Goal: Information Seeking & Learning: Learn about a topic

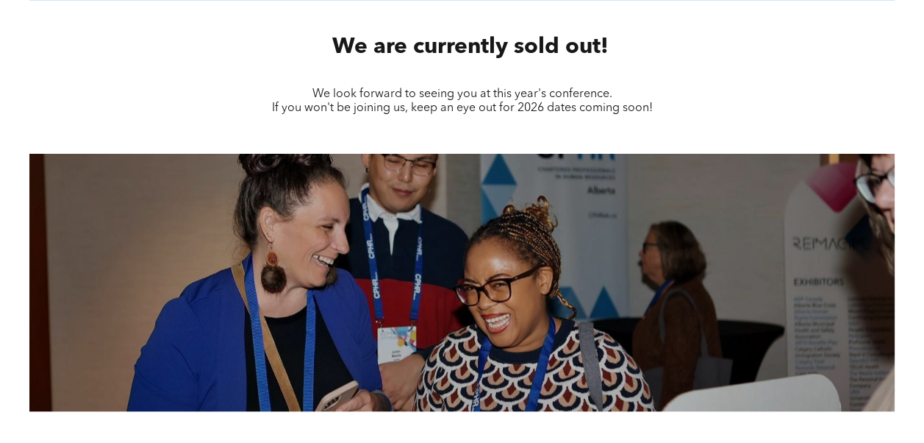
scroll to position [714, 0]
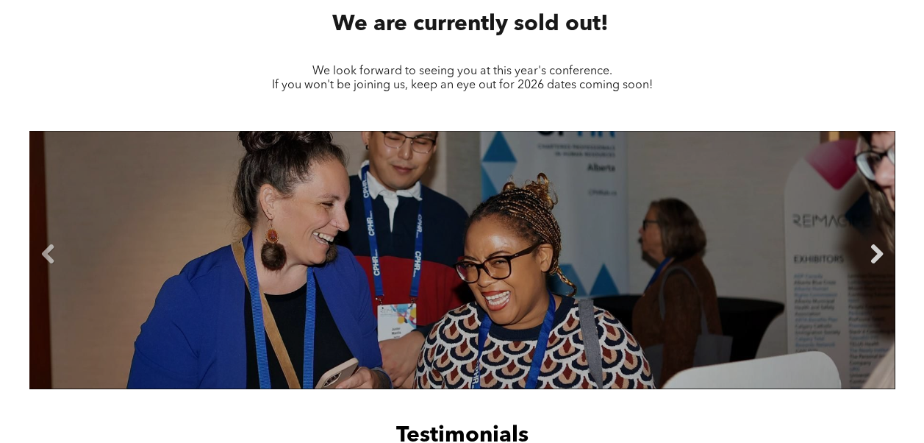
click at [875, 257] on link "Next" at bounding box center [877, 254] width 22 height 22
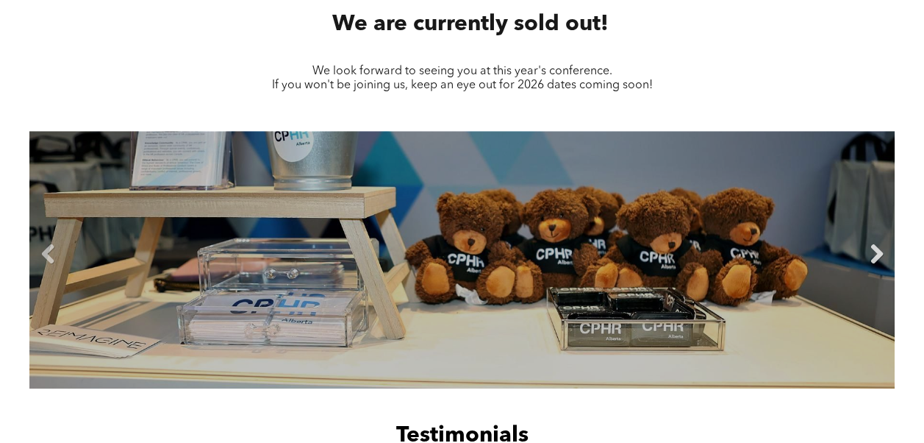
click at [875, 257] on link "Next" at bounding box center [877, 254] width 22 height 22
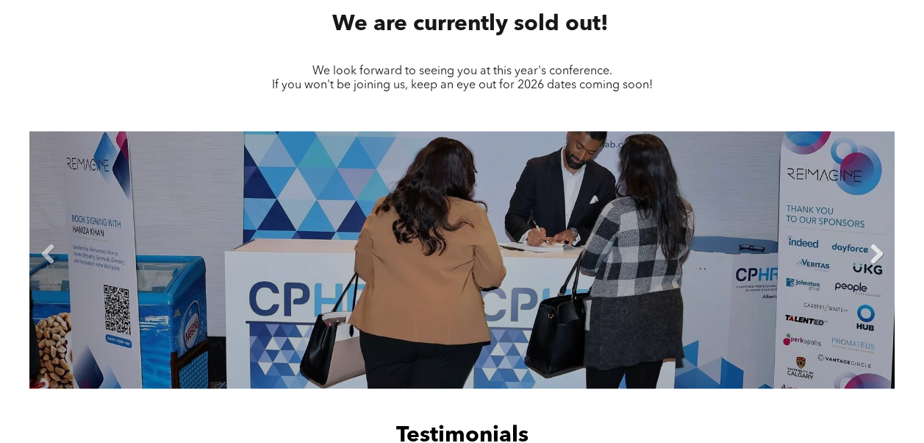
click at [875, 257] on link "Next" at bounding box center [877, 254] width 22 height 22
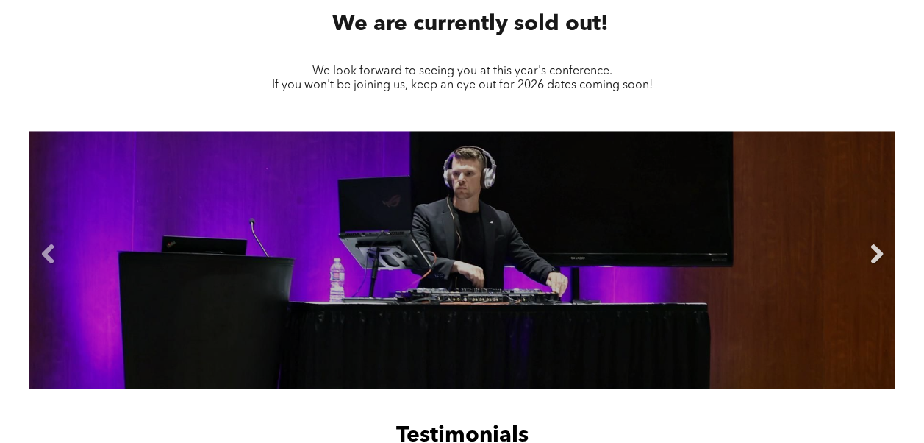
click at [875, 257] on link "Next" at bounding box center [877, 254] width 22 height 22
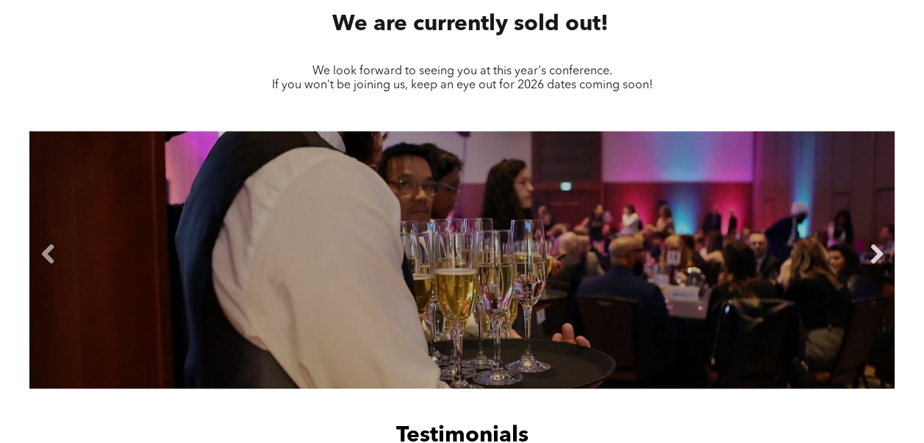
click at [875, 257] on link "Next" at bounding box center [877, 254] width 22 height 22
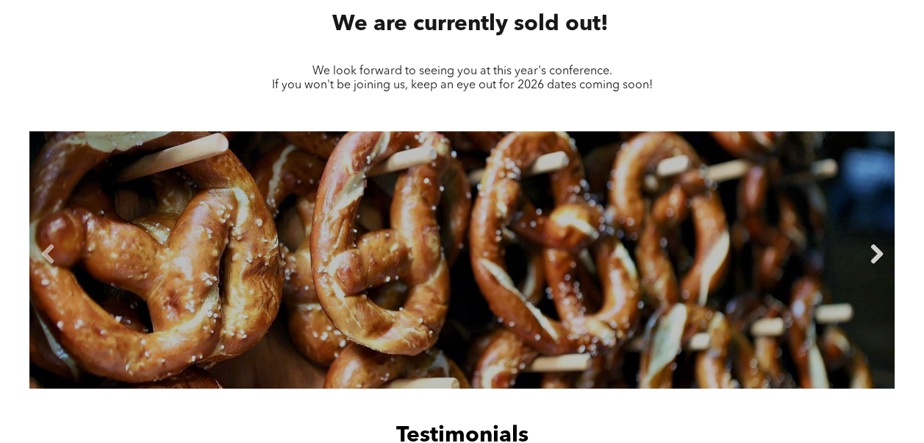
click at [875, 257] on link "Next" at bounding box center [877, 254] width 22 height 22
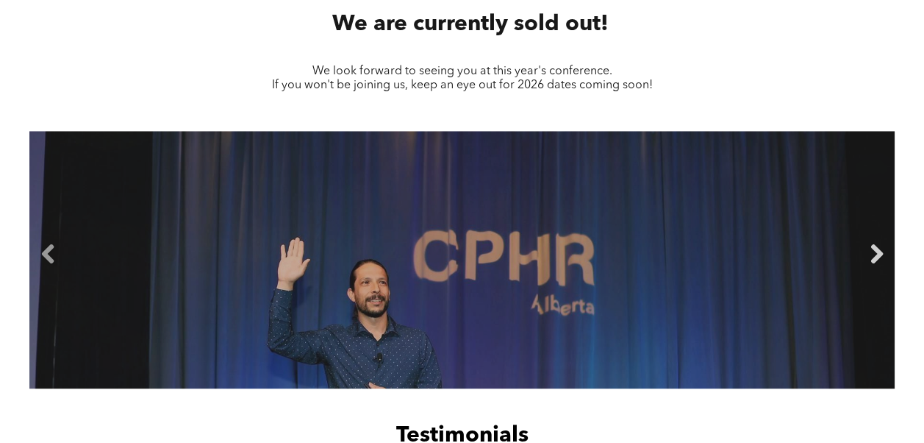
click at [875, 257] on link "Next" at bounding box center [877, 254] width 22 height 22
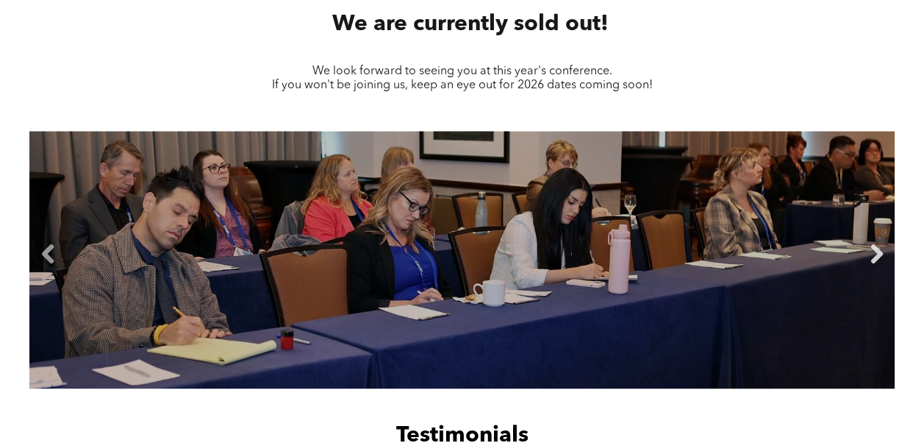
click at [875, 257] on link "Next" at bounding box center [877, 254] width 22 height 22
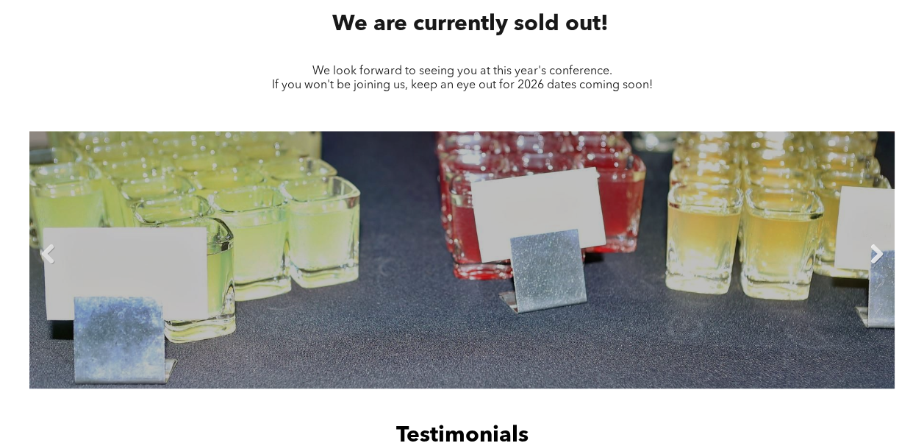
click at [875, 257] on link "Next" at bounding box center [877, 254] width 22 height 22
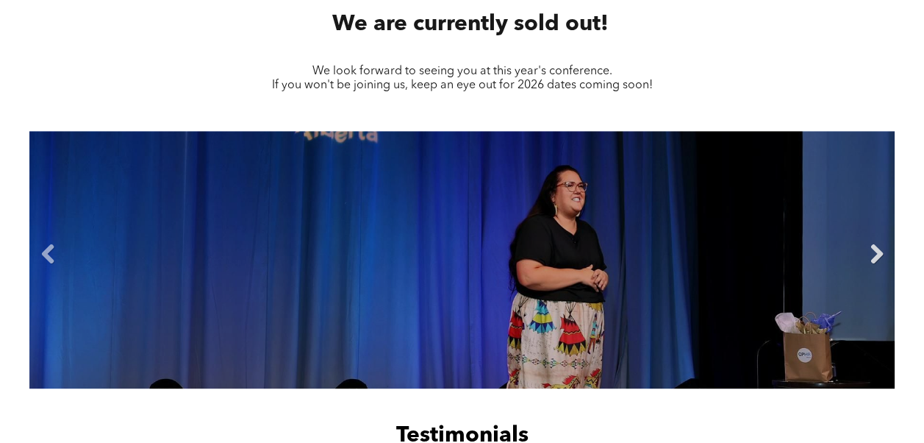
click at [875, 257] on link "Next" at bounding box center [877, 254] width 22 height 22
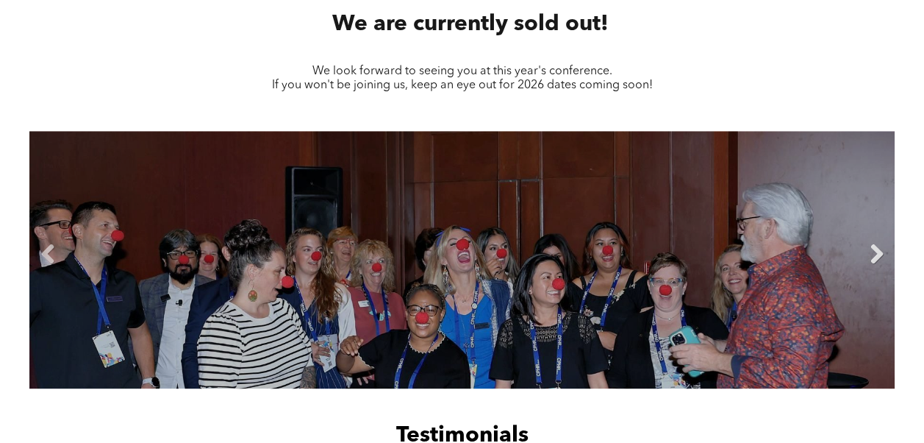
click at [875, 257] on link "Next" at bounding box center [877, 254] width 22 height 22
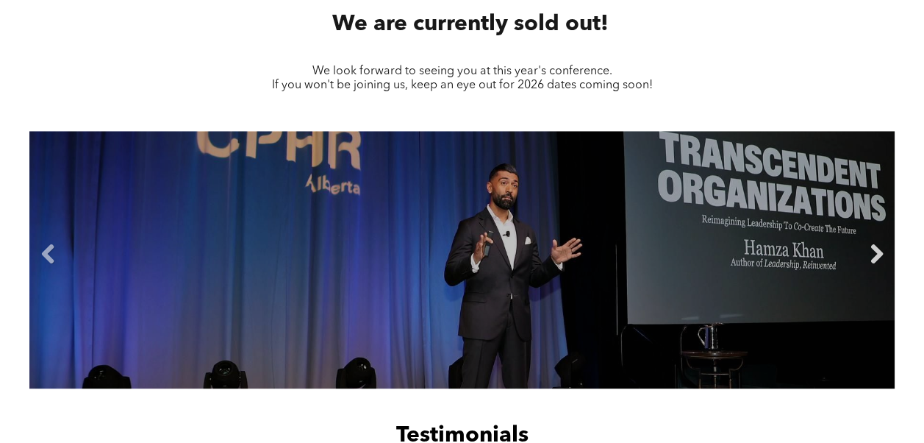
click at [875, 257] on link "Next" at bounding box center [877, 254] width 22 height 22
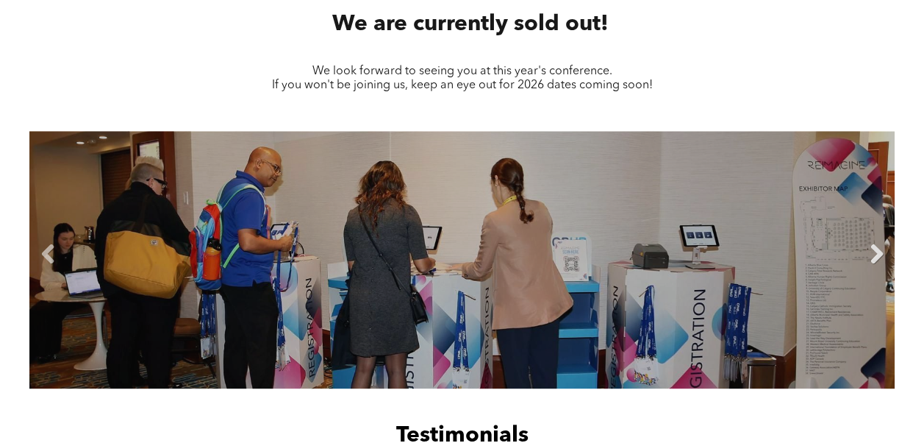
click at [875, 257] on link "Next" at bounding box center [877, 254] width 22 height 22
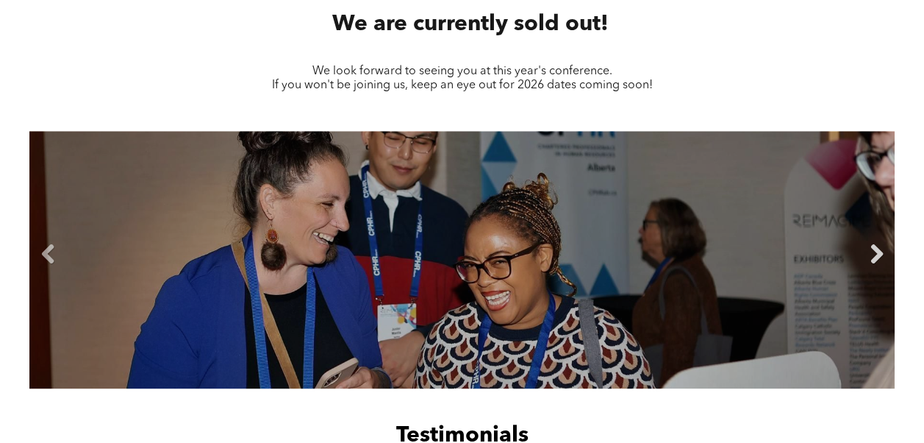
click at [875, 257] on link "Next" at bounding box center [877, 254] width 22 height 22
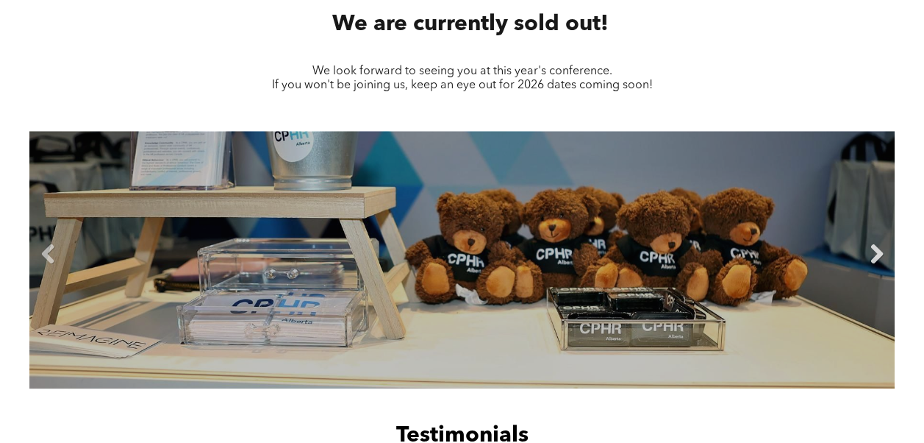
click at [875, 257] on link "Next" at bounding box center [877, 254] width 22 height 22
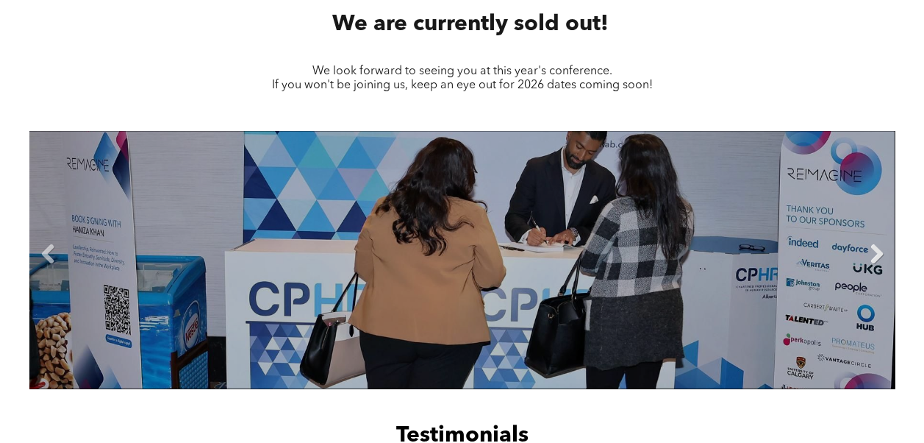
click at [875, 257] on link "Next" at bounding box center [877, 254] width 22 height 22
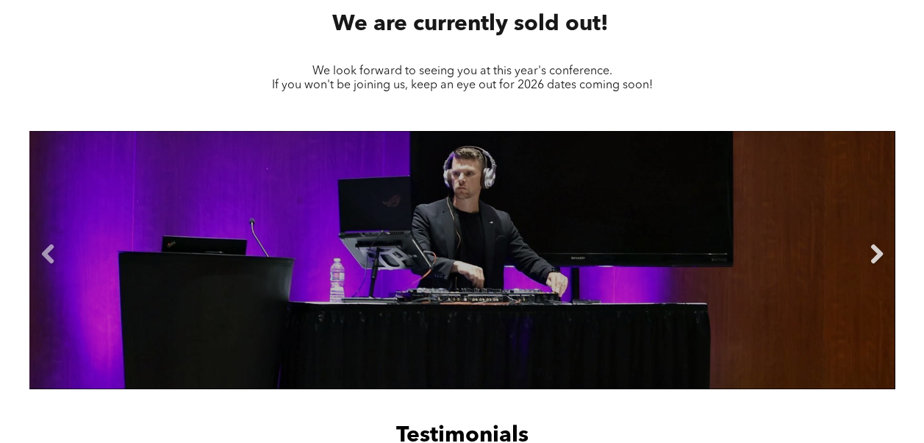
click at [875, 257] on link "Next" at bounding box center [877, 254] width 22 height 22
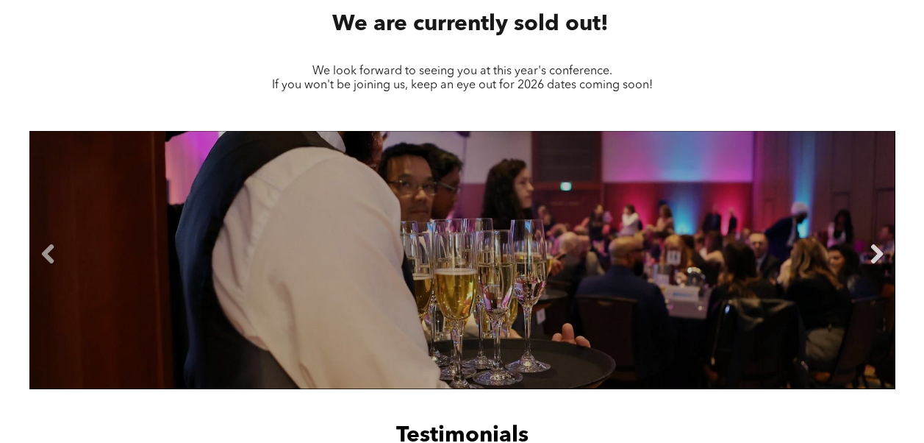
click at [875, 257] on link "Next" at bounding box center [877, 254] width 22 height 22
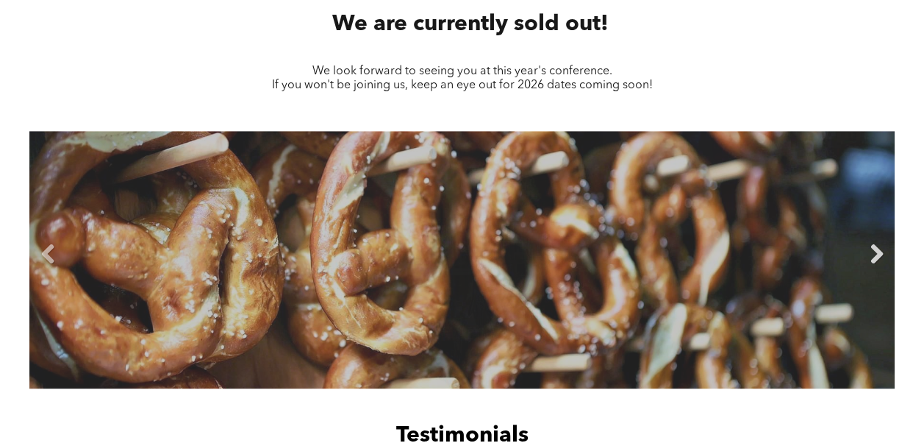
click at [875, 257] on link "Next" at bounding box center [877, 254] width 22 height 22
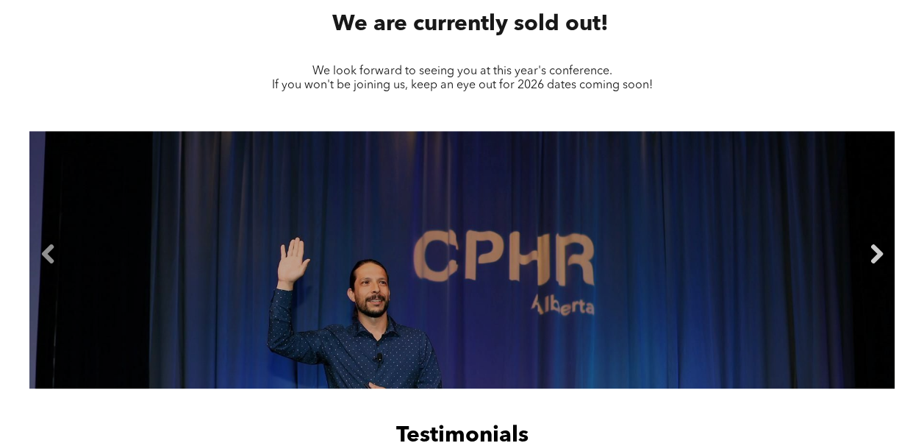
click at [875, 257] on link "Next" at bounding box center [877, 254] width 22 height 22
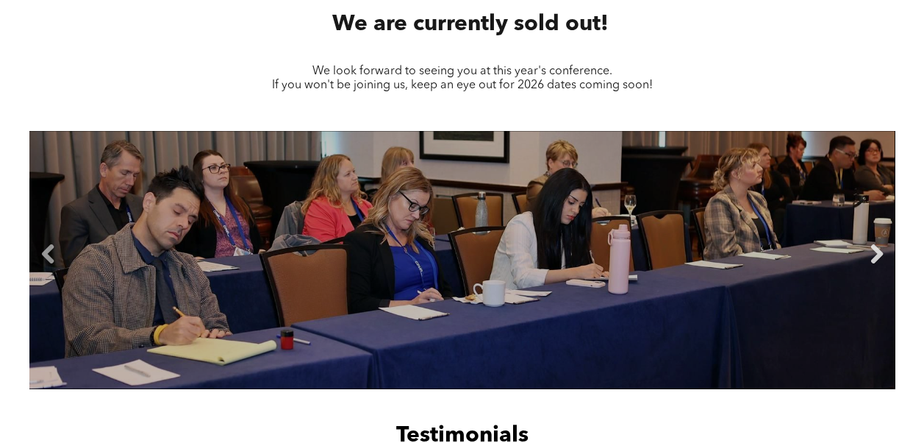
click at [875, 257] on link "Next" at bounding box center [877, 254] width 22 height 22
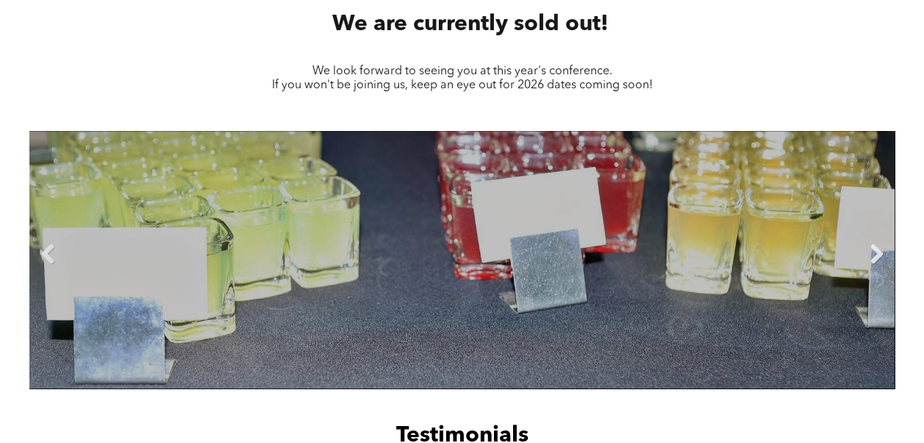
click at [875, 257] on link "Next" at bounding box center [877, 254] width 22 height 22
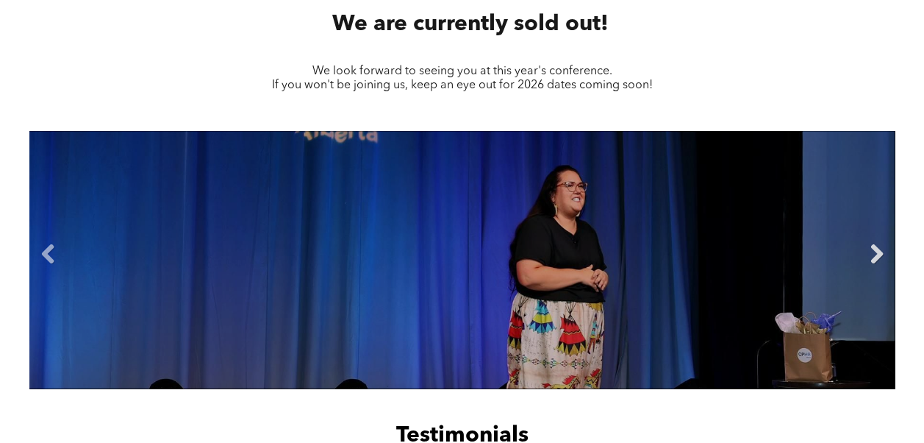
click at [875, 257] on link "Next" at bounding box center [877, 254] width 22 height 22
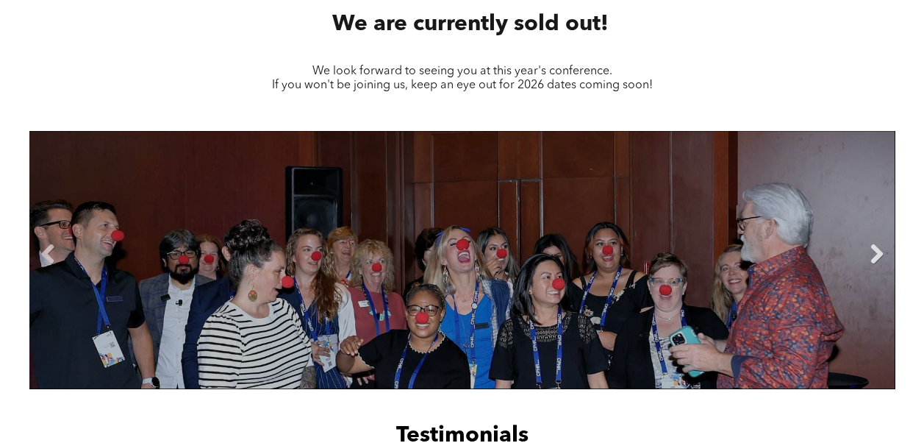
click at [875, 257] on link "Next" at bounding box center [877, 254] width 22 height 22
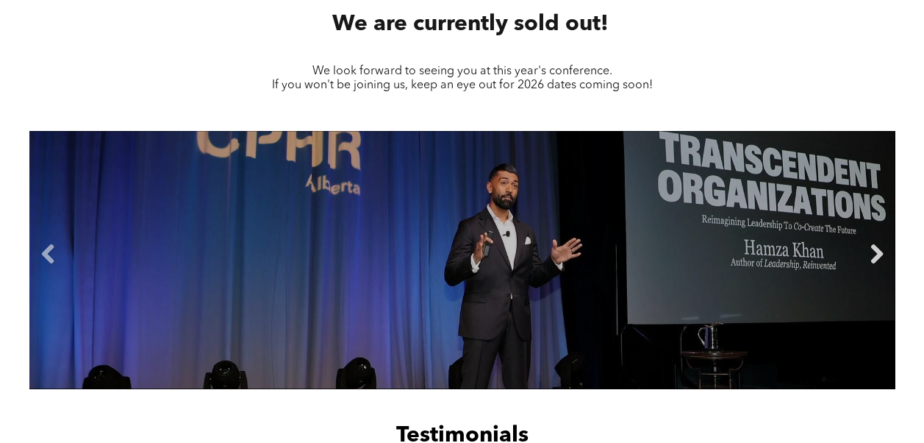
click at [875, 257] on link "Next" at bounding box center [877, 254] width 22 height 22
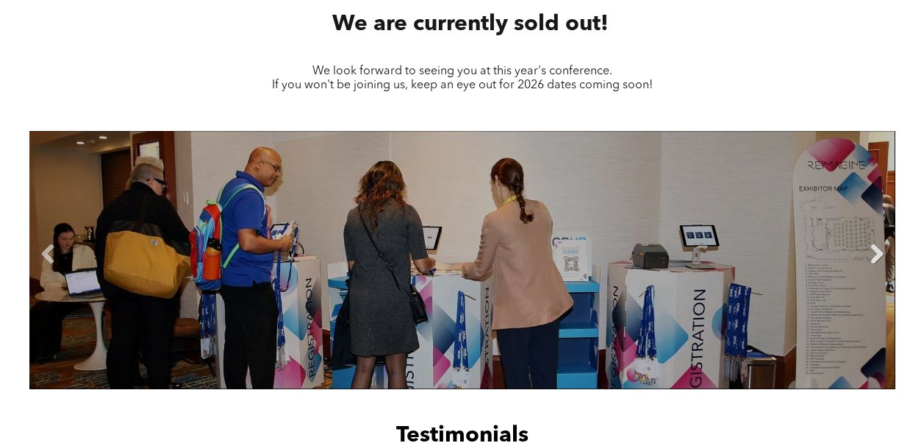
click at [875, 257] on link "Next" at bounding box center [877, 254] width 22 height 22
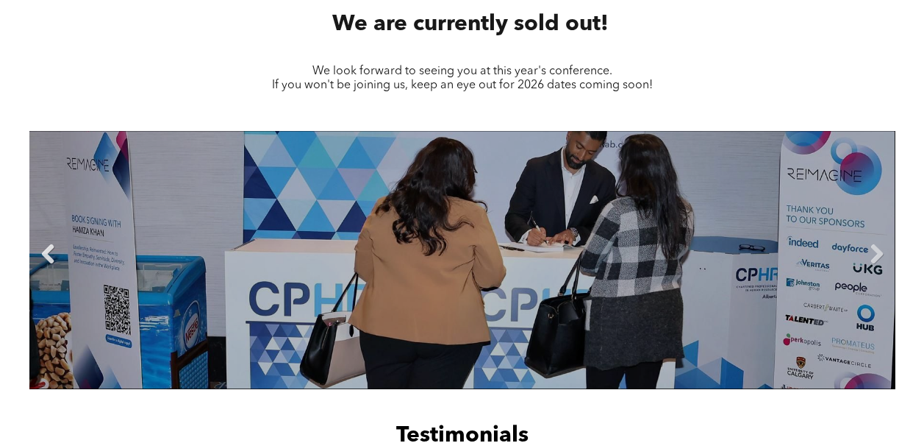
click at [48, 251] on link "Previous" at bounding box center [48, 254] width 22 height 22
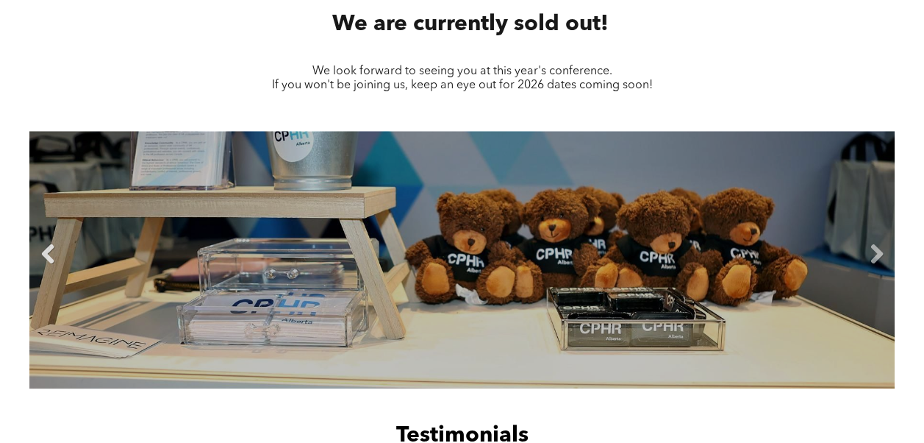
click at [48, 251] on link "Previous" at bounding box center [48, 254] width 22 height 22
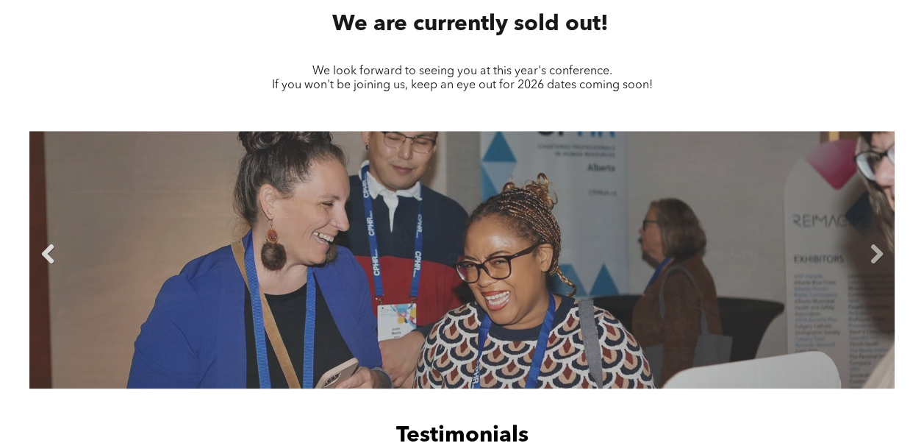
click at [48, 251] on link "Previous" at bounding box center [48, 254] width 22 height 22
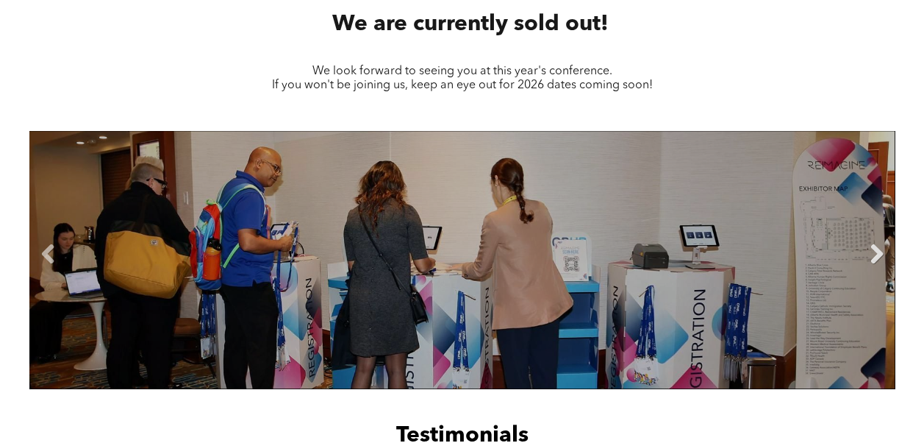
click at [868, 254] on link "Next" at bounding box center [877, 254] width 22 height 22
